Goal: Task Accomplishment & Management: Complete application form

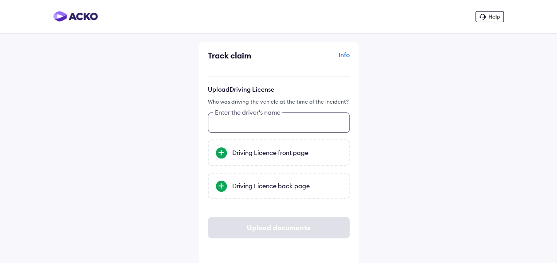
click at [244, 122] on input "text" at bounding box center [279, 123] width 142 height 20
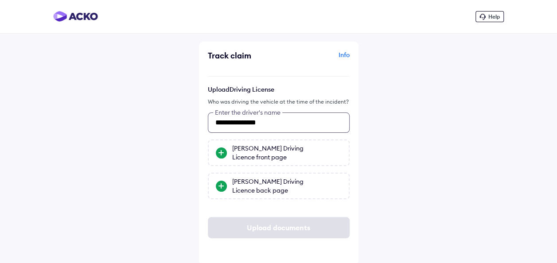
type input "**********"
click at [266, 153] on div "[PERSON_NAME] Driving Licence front page" at bounding box center [287, 153] width 110 height 18
click at [0, 0] on input "[PERSON_NAME] Driving Licence front page" at bounding box center [0, 0] width 0 height 0
click at [275, 187] on div "[PERSON_NAME] Driving Licence back page" at bounding box center [287, 186] width 110 height 18
click at [0, 0] on input "[PERSON_NAME] Driving Licence back page" at bounding box center [0, 0] width 0 height 0
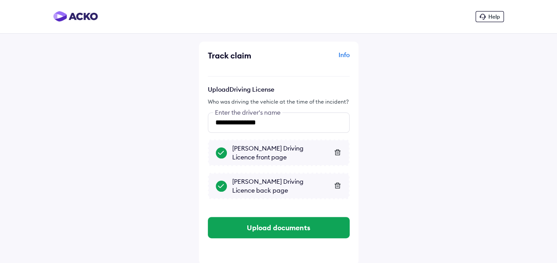
click at [282, 228] on button "Upload documents" at bounding box center [279, 227] width 142 height 21
